Goal: Task Accomplishment & Management: Use online tool/utility

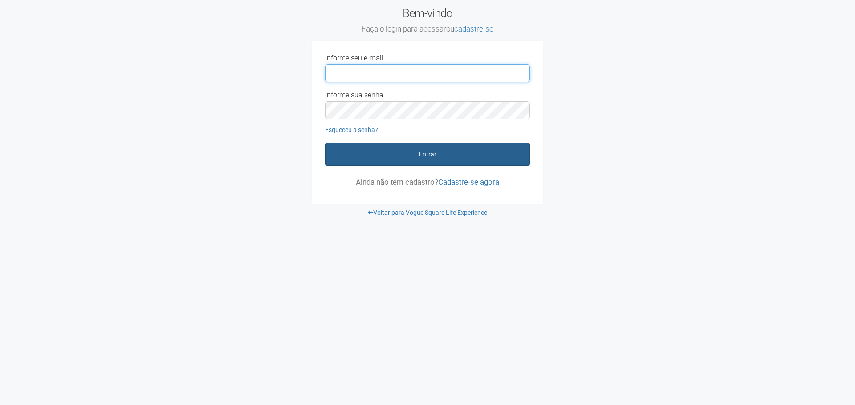
type input "**********"
click at [430, 155] on button "Entrar" at bounding box center [427, 154] width 205 height 23
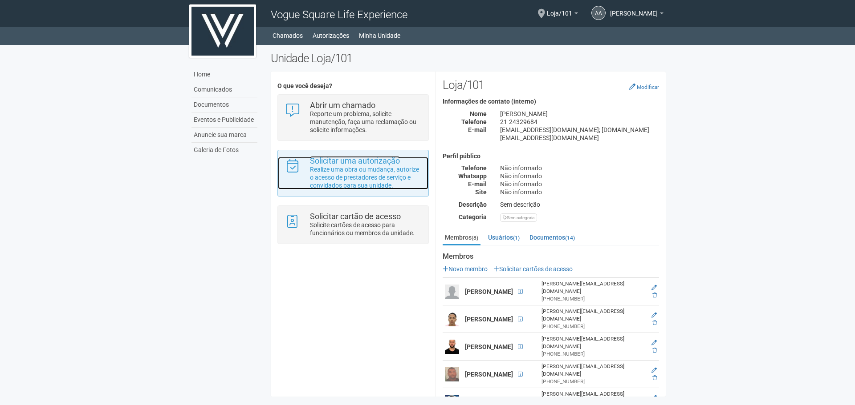
click at [342, 177] on p "Realize uma obra ou mudança, autorize o acesso de prestadores de serviço e conv…" at bounding box center [366, 178] width 112 height 24
